Goal: Information Seeking & Learning: Learn about a topic

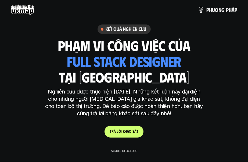
click at [26, 6] on use at bounding box center [22, 9] width 23 height 11
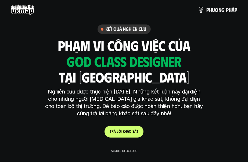
click at [35, 14] on div "p h ư ơ n g p h á p" at bounding box center [124, 9] width 227 height 11
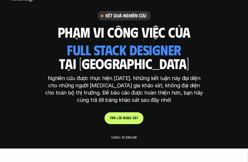
scroll to position [15, 0]
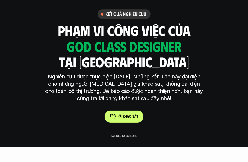
click at [121, 120] on link "t r ả l ờ i k h ả o s á t" at bounding box center [124, 117] width 39 height 12
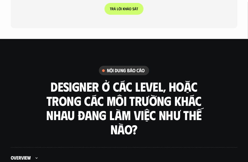
click at [120, 147] on div "Overview" at bounding box center [124, 158] width 227 height 22
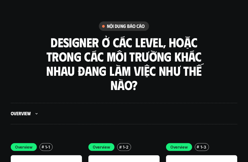
scroll to position [1411, 0]
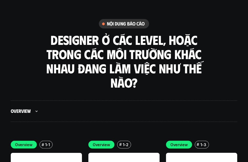
click at [24, 142] on p "Overview" at bounding box center [23, 145] width 17 height 6
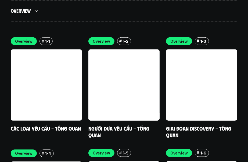
scroll to position [1515, 0]
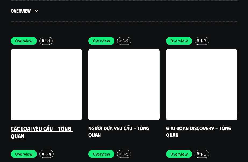
click at [43, 80] on link at bounding box center [46, 84] width 71 height 71
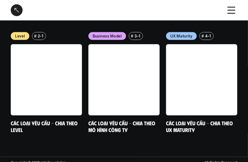
scroll to position [687, 0]
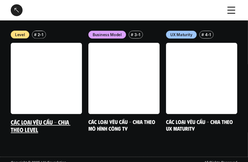
click at [52, 107] on link at bounding box center [46, 78] width 71 height 71
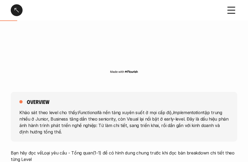
scroll to position [194, 0]
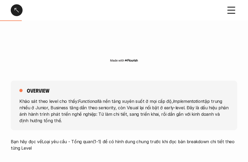
click at [16, 10] on div at bounding box center [17, 10] width 12 height 12
